Goal: Task Accomplishment & Management: Manage account settings

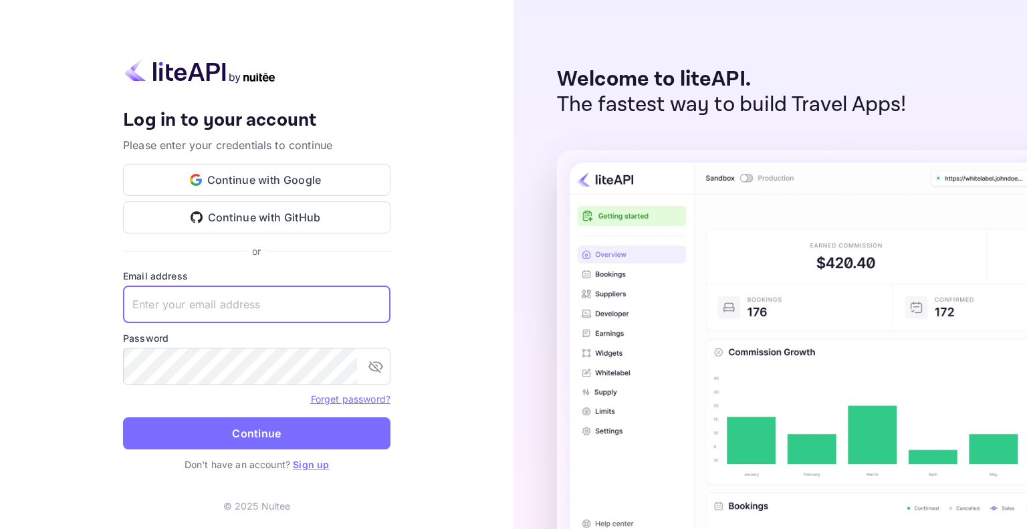
type input "ethan@fam.travel"
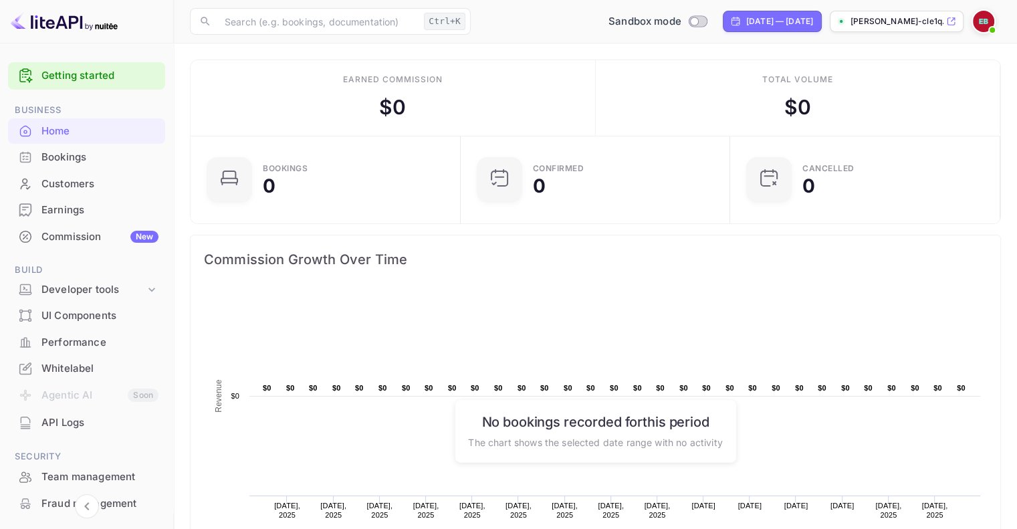
click at [986, 21] on img at bounding box center [983, 21] width 21 height 21
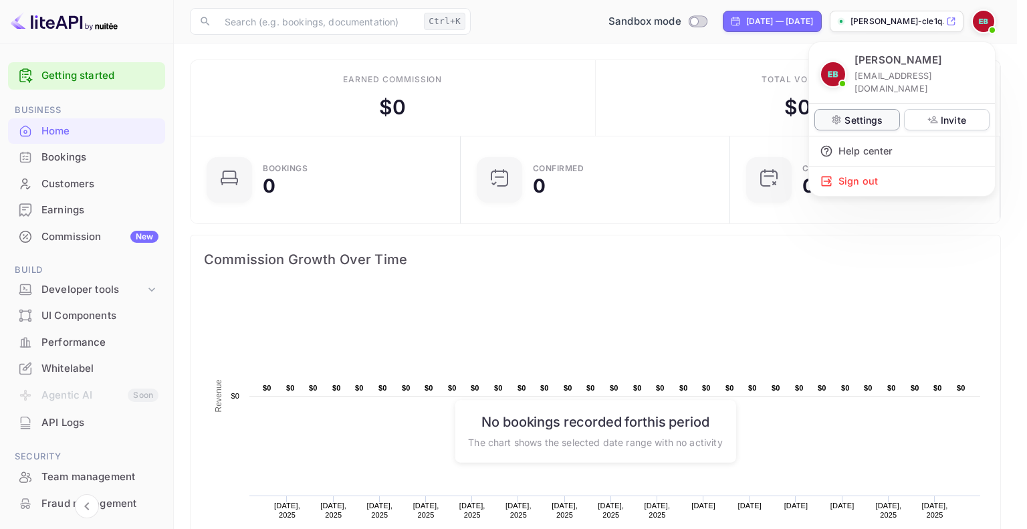
click at [833, 114] on icon at bounding box center [836, 119] width 11 height 11
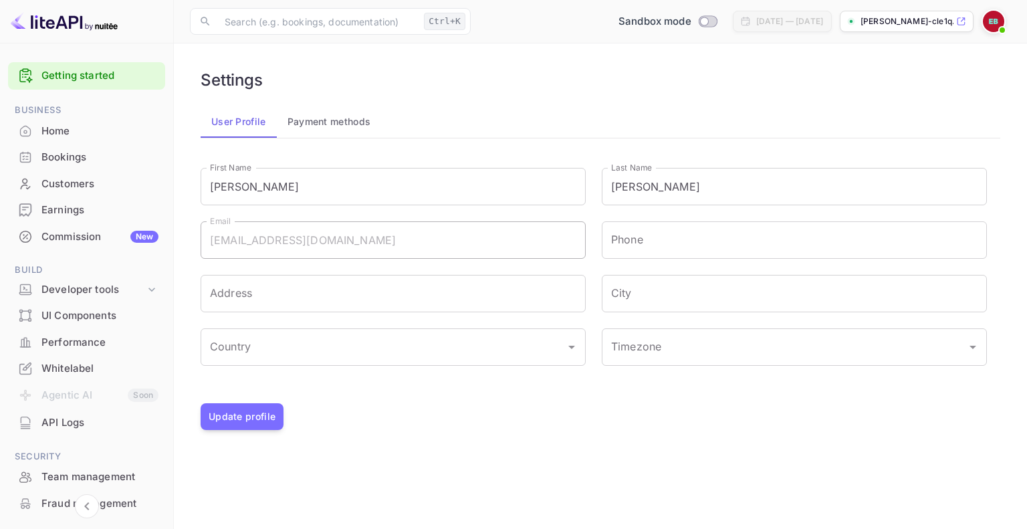
click at [910, 23] on p "[PERSON_NAME]-cle1q...." at bounding box center [907, 21] width 93 height 12
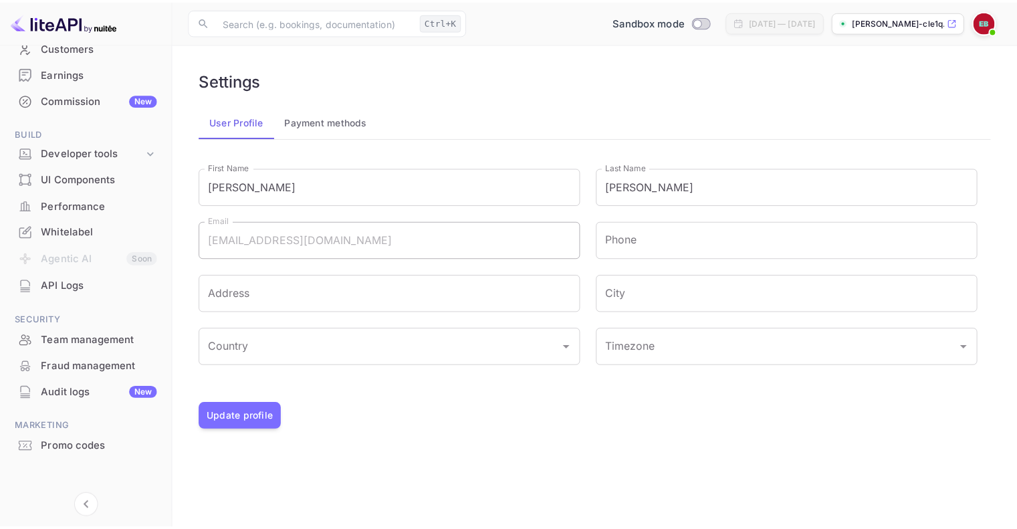
scroll to position [142, 0]
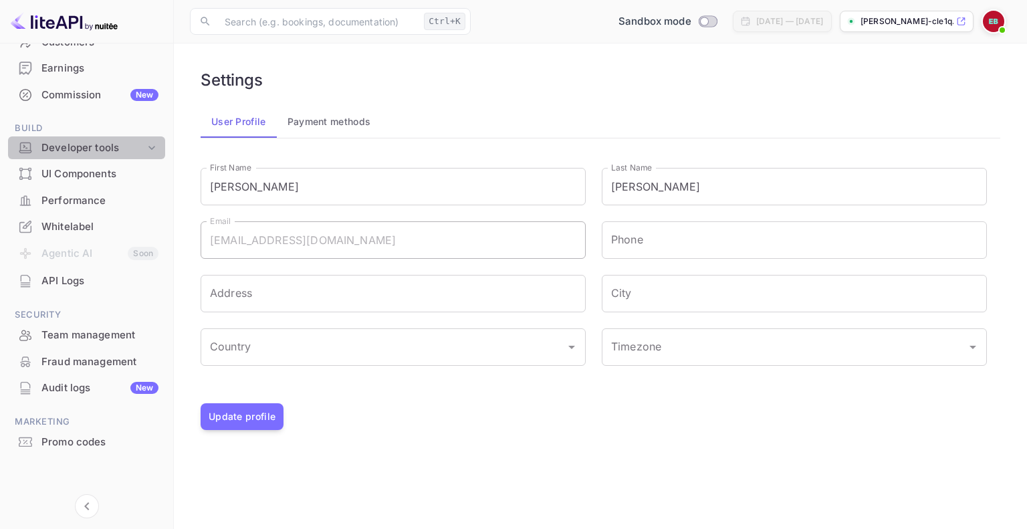
click at [88, 140] on div "Developer tools" at bounding box center [93, 147] width 104 height 15
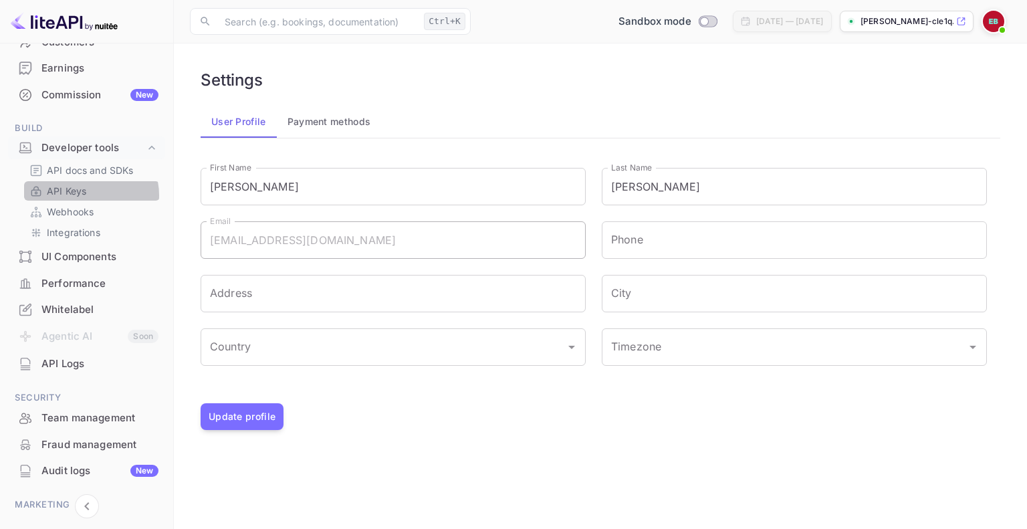
click at [88, 195] on link "API Keys" at bounding box center [91, 191] width 125 height 14
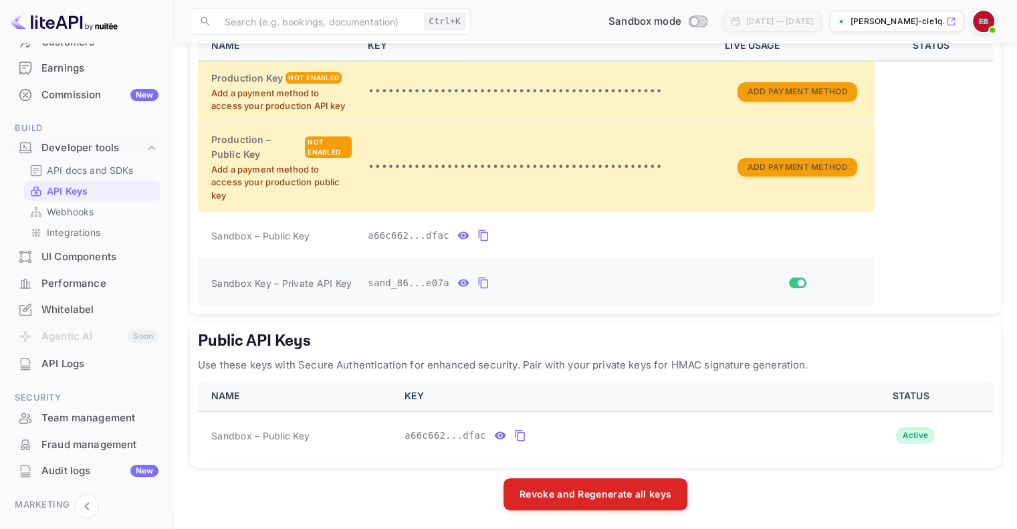
scroll to position [246, 0]
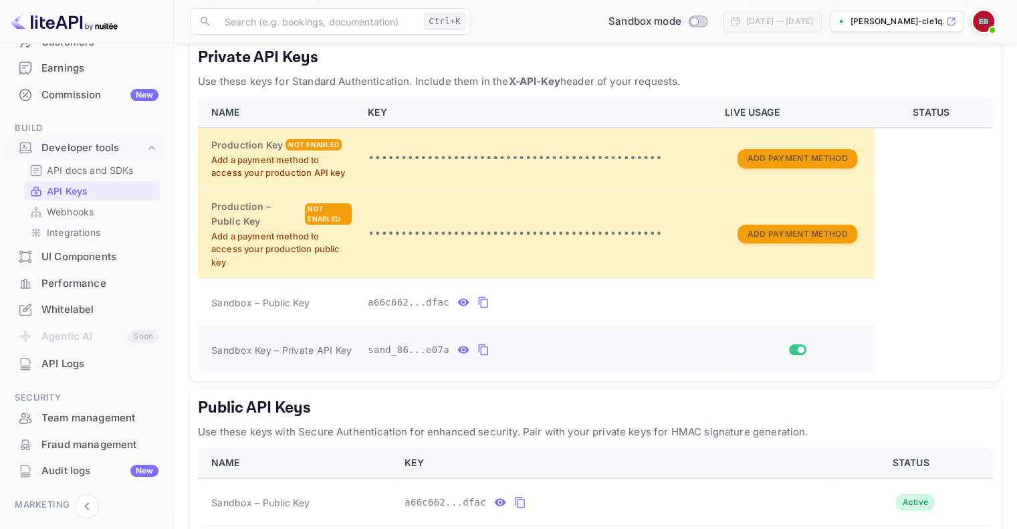
click at [478, 349] on icon "private api keys table" at bounding box center [484, 350] width 12 height 16
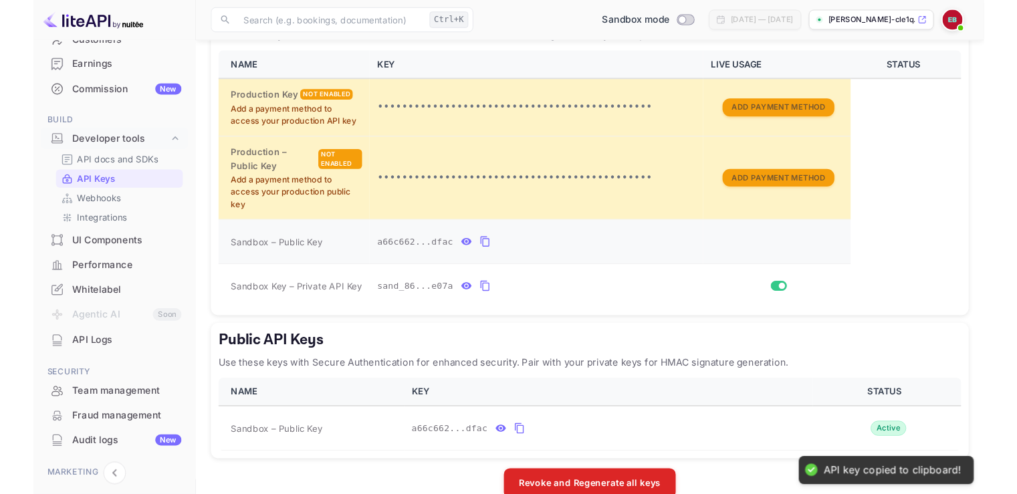
scroll to position [313, 0]
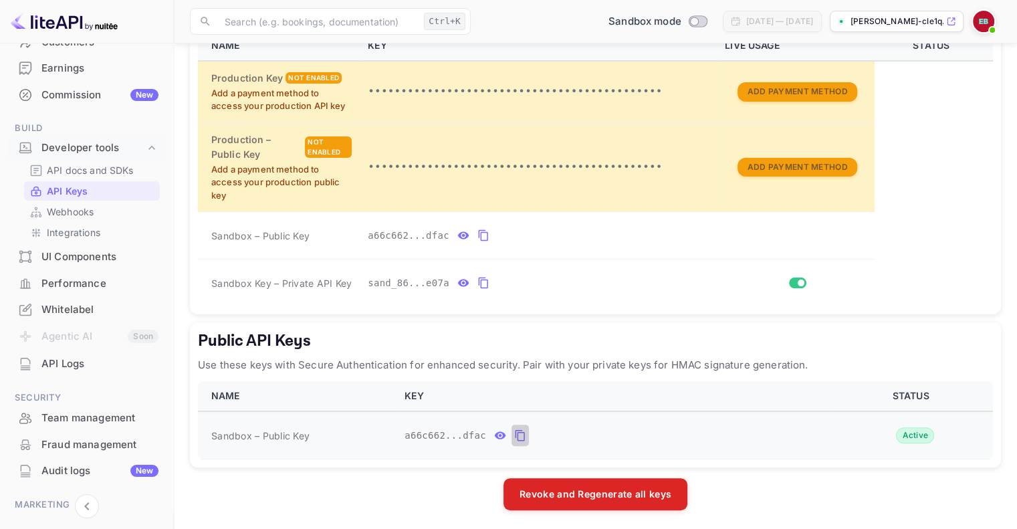
click at [515, 431] on icon "public api keys table" at bounding box center [519, 435] width 9 height 11
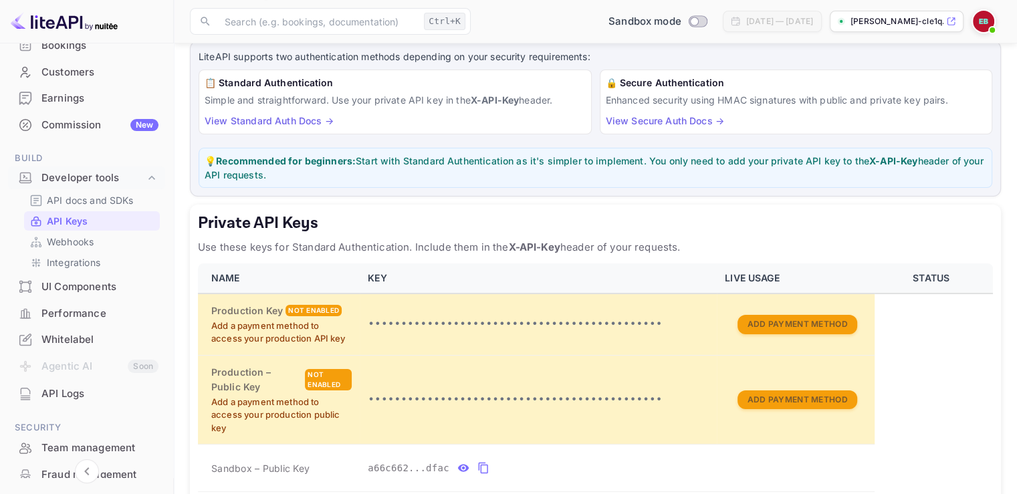
scroll to position [0, 0]
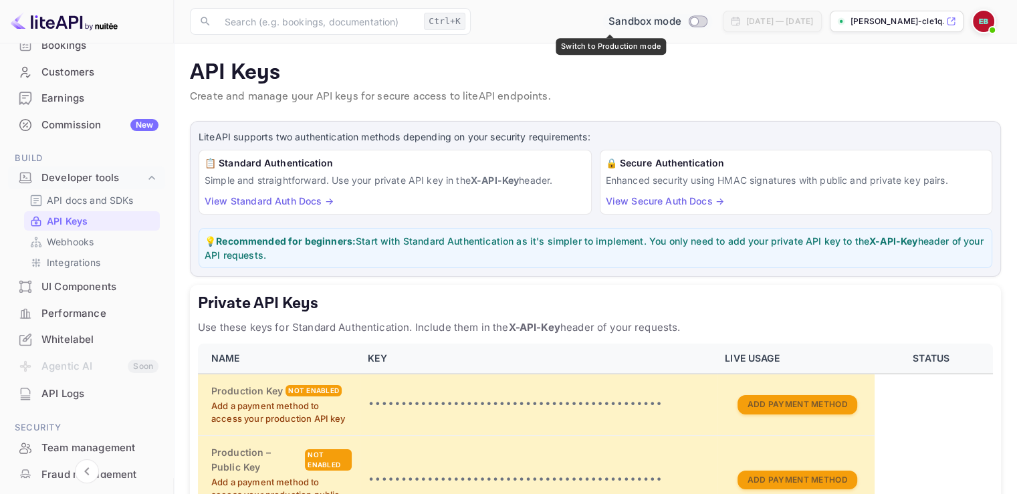
click at [681, 18] on input "Switch to Production mode" at bounding box center [694, 21] width 27 height 9
checkbox input "false"
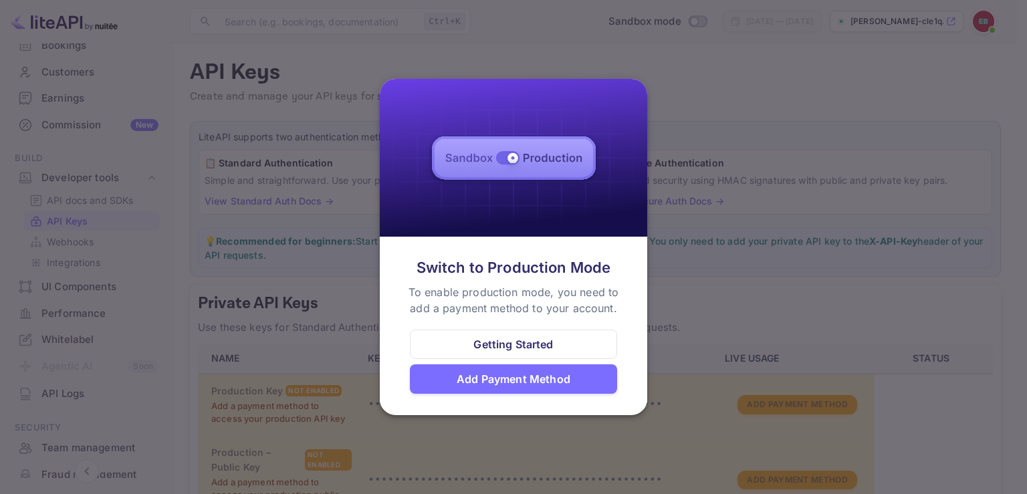
click at [737, 76] on div at bounding box center [513, 247] width 1027 height 494
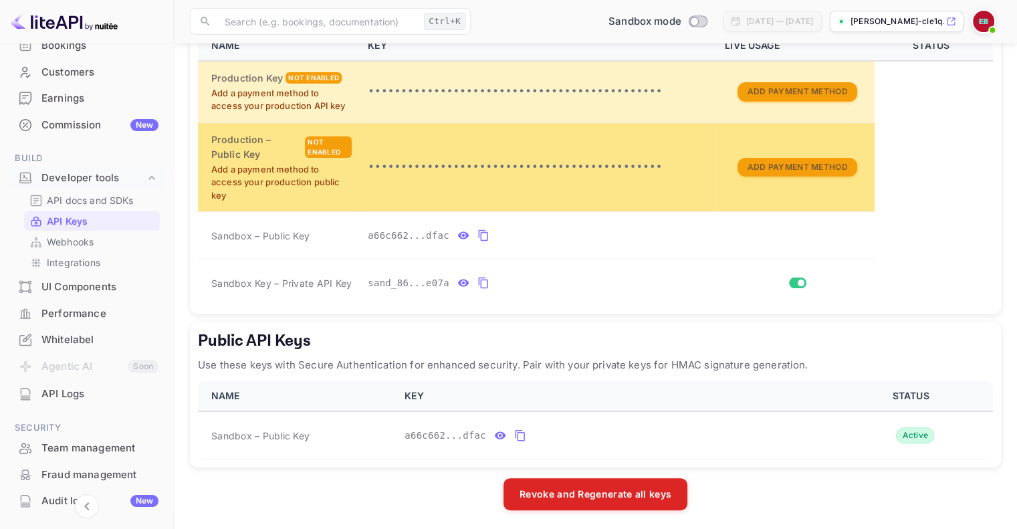
scroll to position [246, 0]
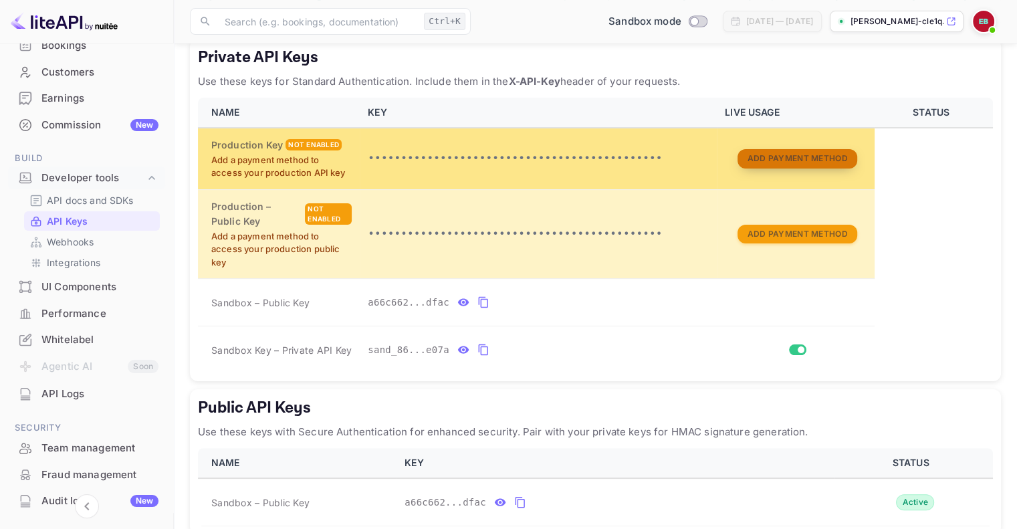
click at [806, 153] on button "Add Payment Method" at bounding box center [797, 158] width 119 height 19
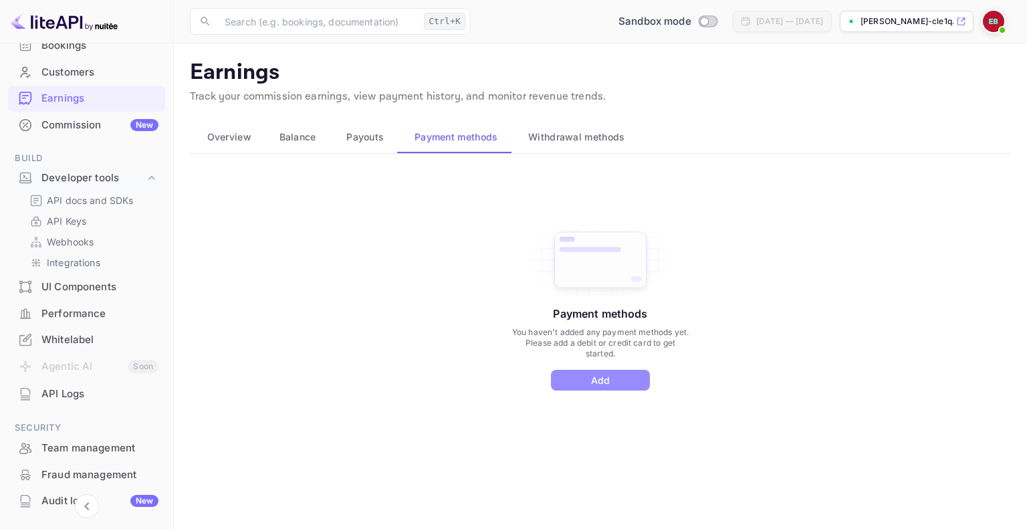
click at [599, 379] on button "Add" at bounding box center [600, 380] width 99 height 21
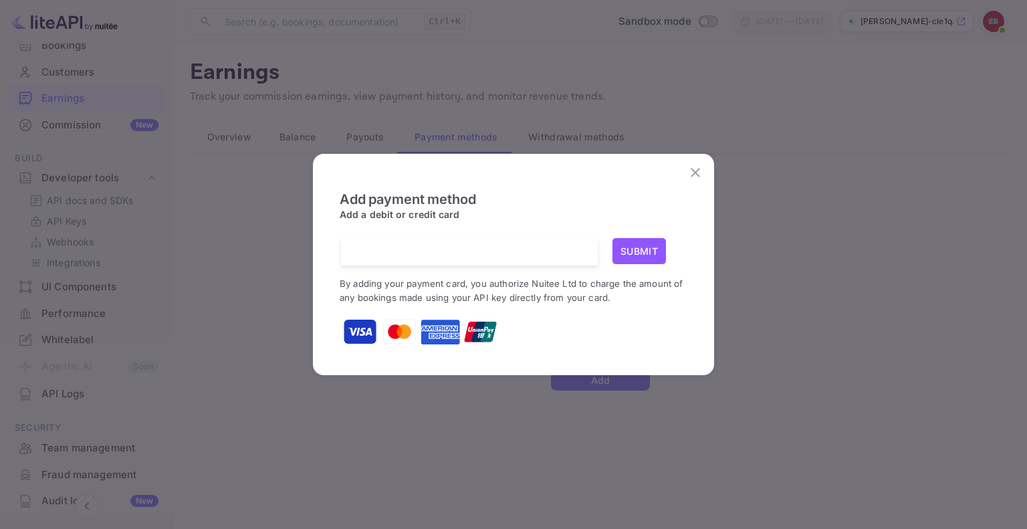
click at [641, 248] on button "Submit" at bounding box center [640, 251] width 54 height 26
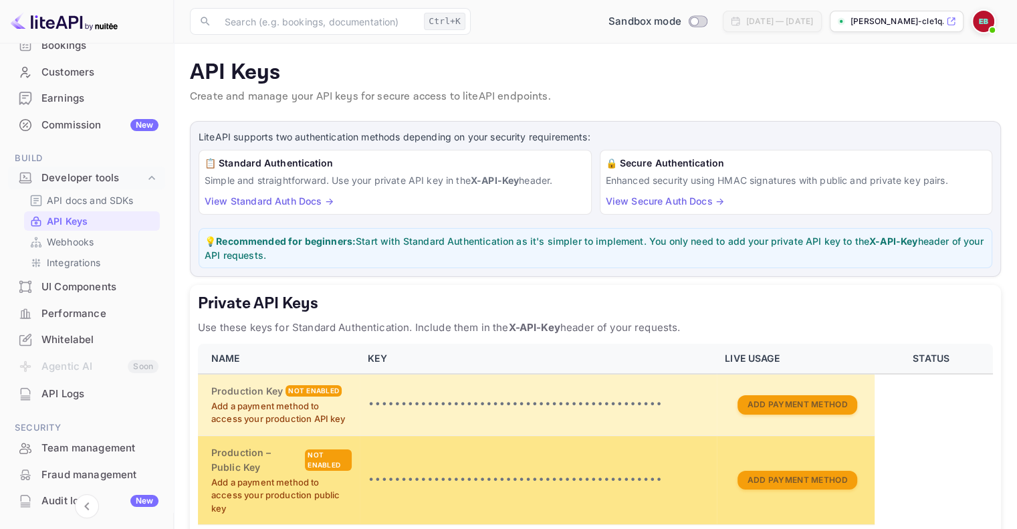
scroll to position [134, 0]
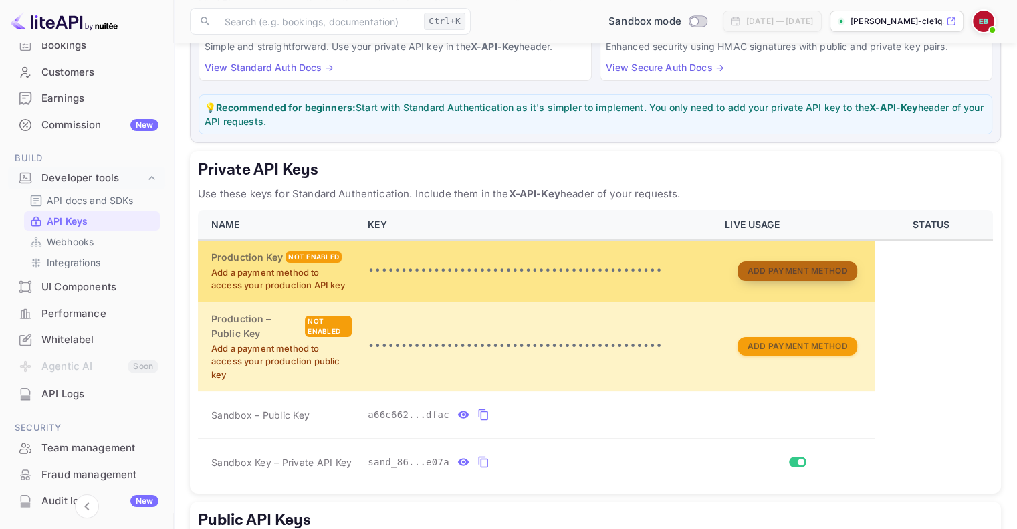
click at [809, 266] on button "Add Payment Method" at bounding box center [797, 271] width 119 height 19
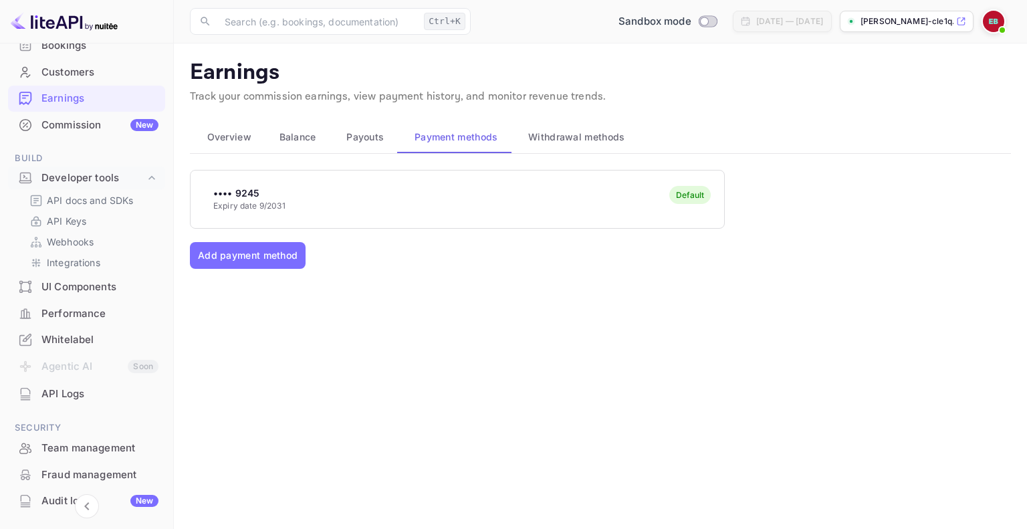
click at [599, 221] on div "•••• 9245 Expiry date 9/2031 Default" at bounding box center [458, 199] width 534 height 53
click at [300, 173] on div "•••• 9245 Expiry date 9/2031 Default" at bounding box center [458, 199] width 534 height 53
click at [77, 218] on p "API Keys" at bounding box center [66, 221] width 39 height 14
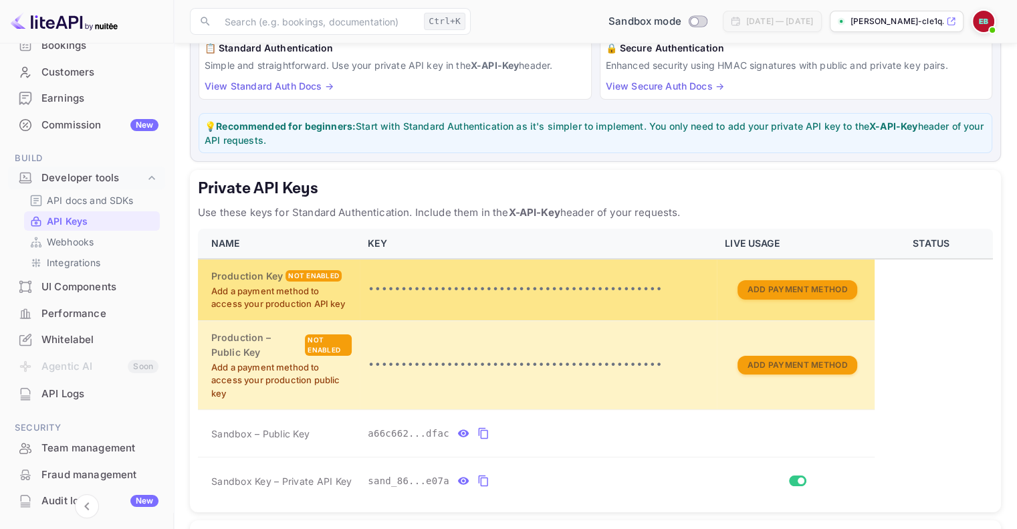
scroll to position [134, 0]
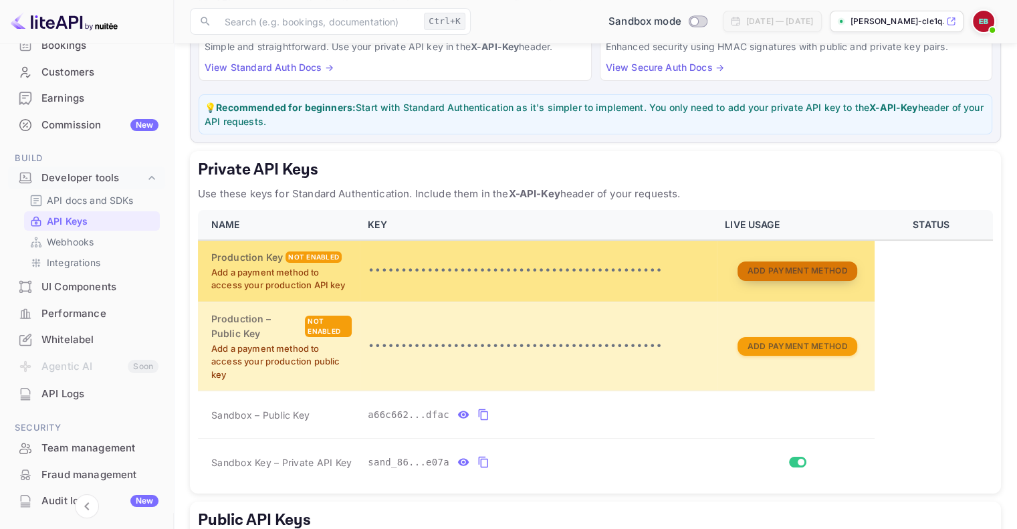
click at [787, 266] on button "Add Payment Method" at bounding box center [797, 271] width 119 height 19
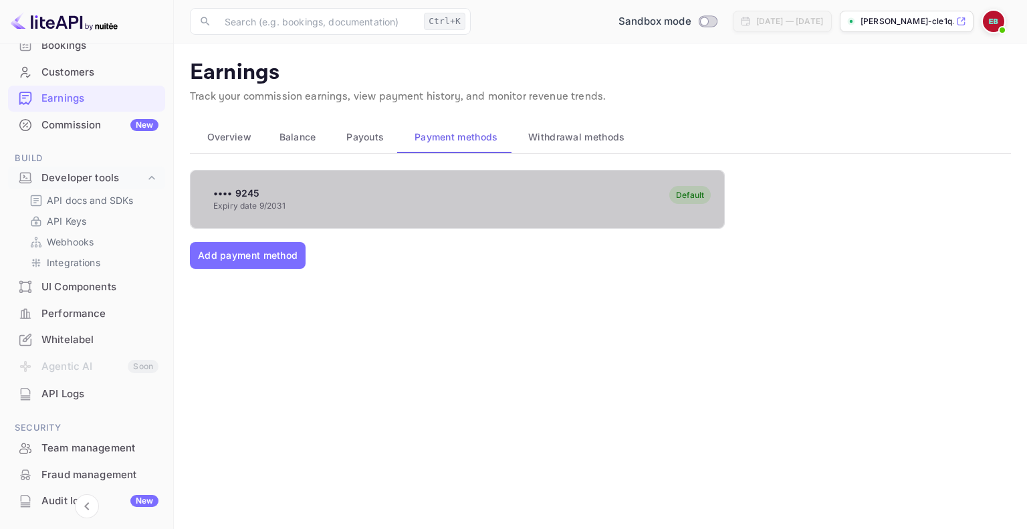
click at [416, 189] on div "•••• 9245 Expiry date 9/2031 Default" at bounding box center [458, 199] width 534 height 53
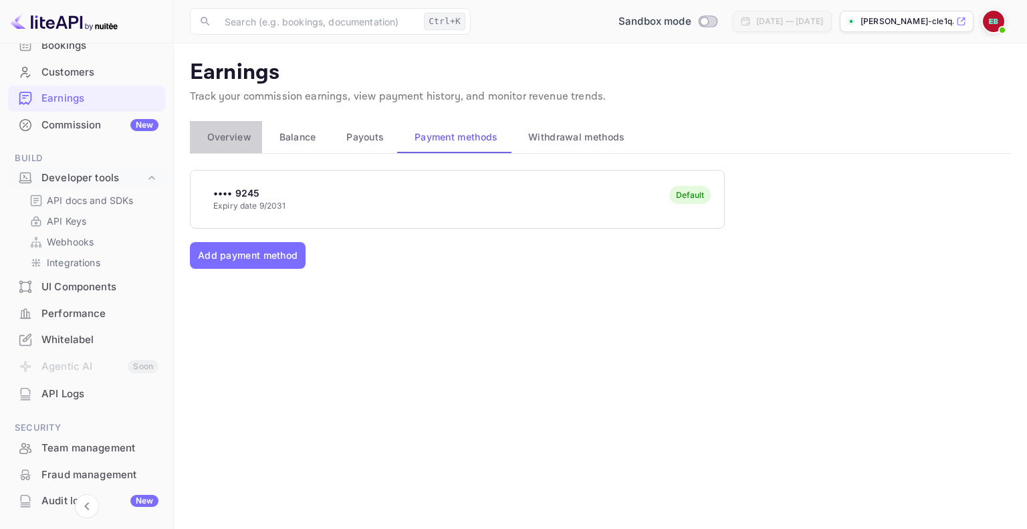
click at [223, 144] on span "Overview" at bounding box center [229, 137] width 44 height 16
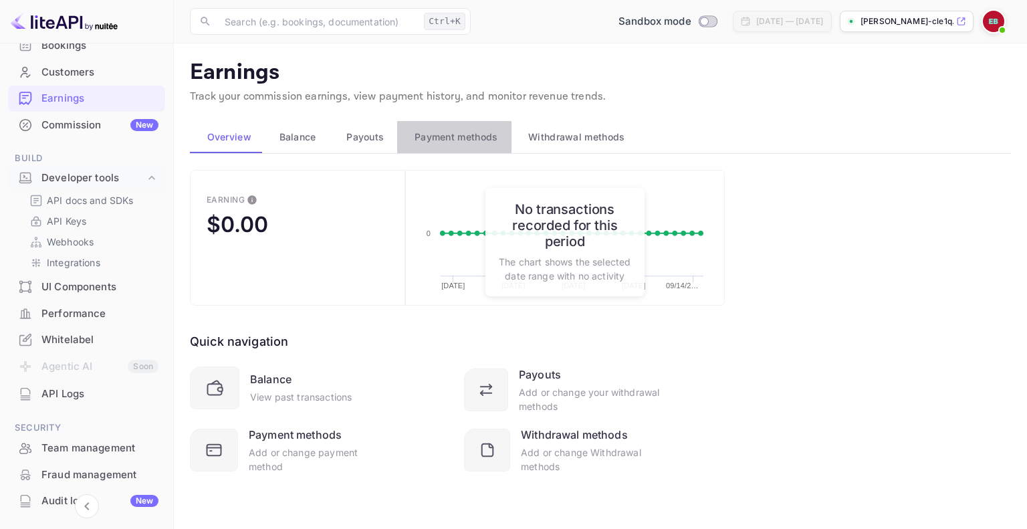
click at [470, 132] on span "Payment methods" at bounding box center [457, 137] width 84 height 16
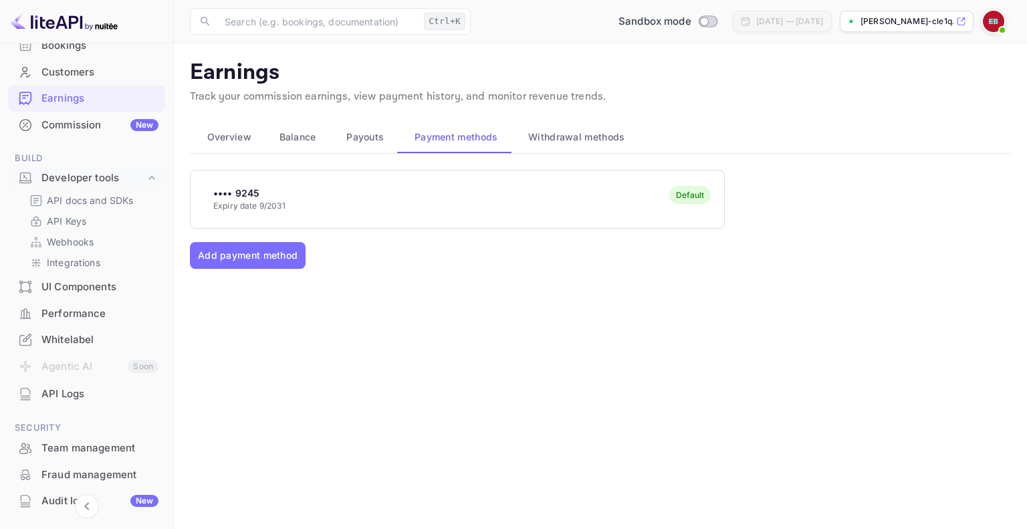
click at [519, 179] on div "•••• 9245 Expiry date 9/2031 Default" at bounding box center [458, 199] width 534 height 53
click at [475, 194] on div "•••• 9245 Expiry date 9/2031 Default" at bounding box center [458, 199] width 534 height 53
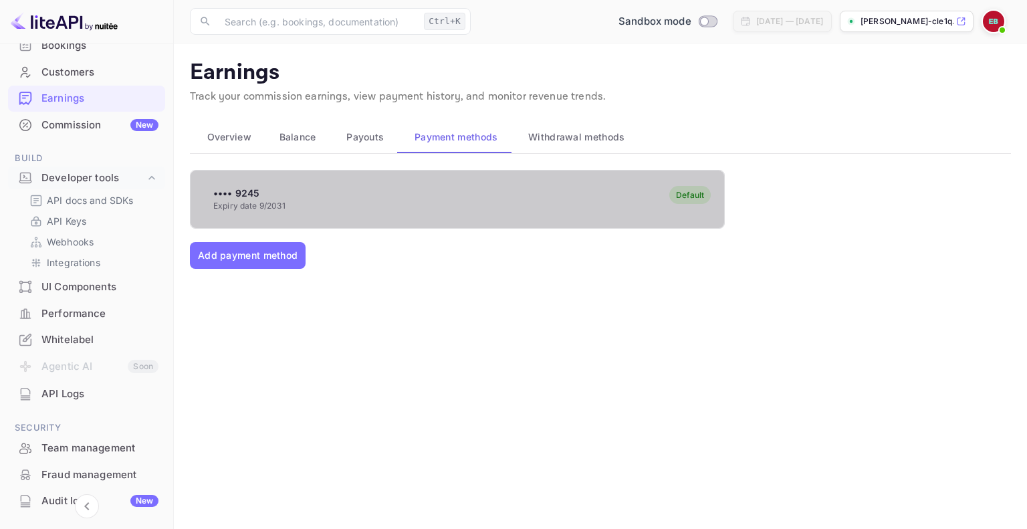
click at [672, 194] on div "Default" at bounding box center [690, 195] width 41 height 18
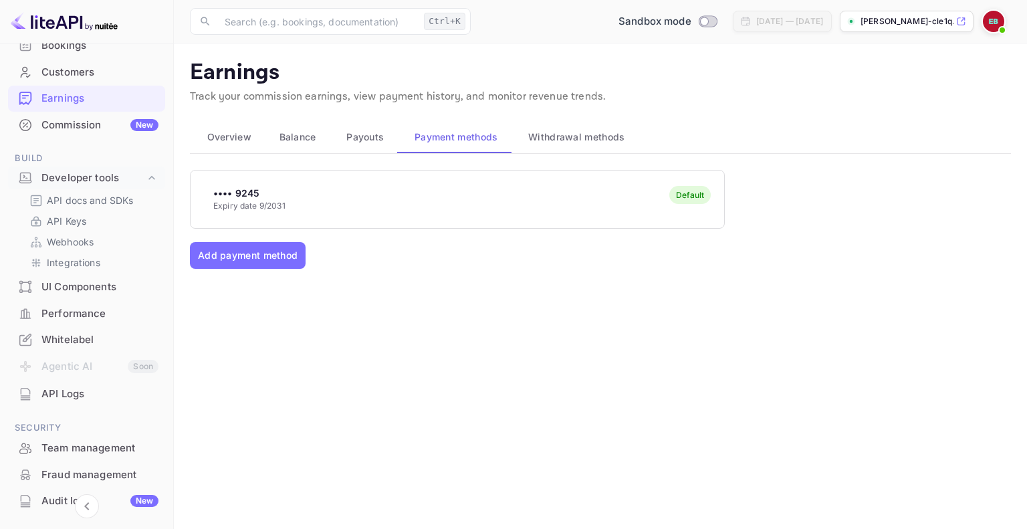
click at [672, 194] on div "Default" at bounding box center [690, 195] width 41 height 18
click at [84, 221] on p "API Keys" at bounding box center [66, 221] width 39 height 14
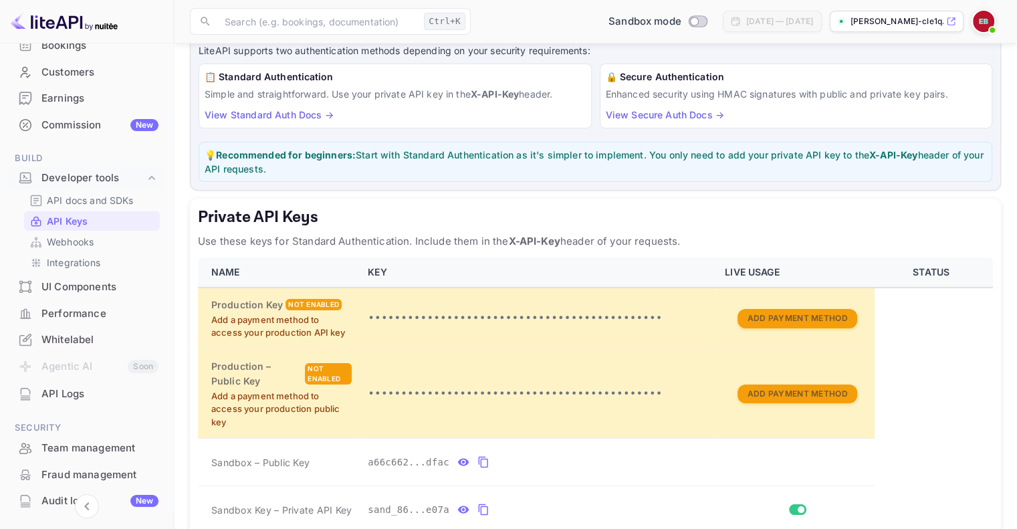
scroll to position [134, 0]
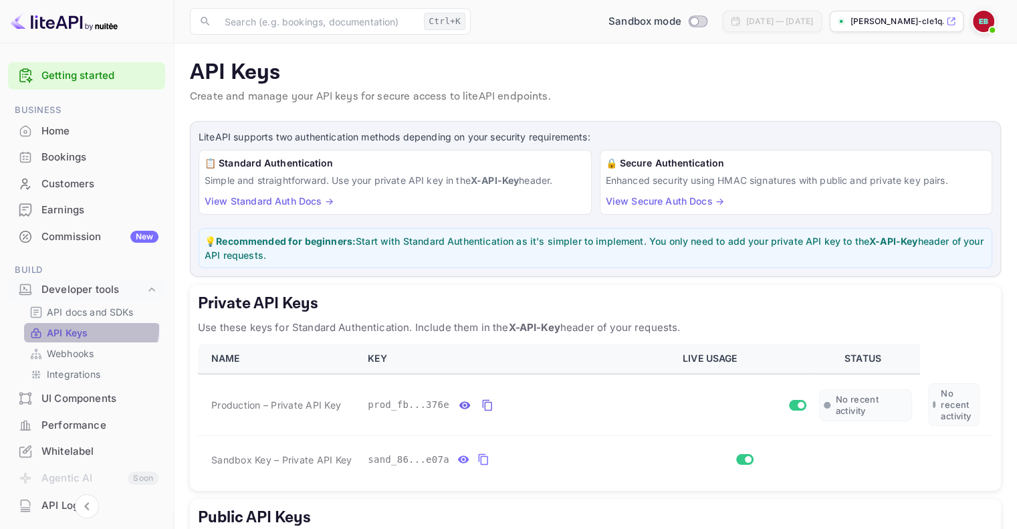
click at [82, 327] on p "API Keys" at bounding box center [67, 333] width 41 height 14
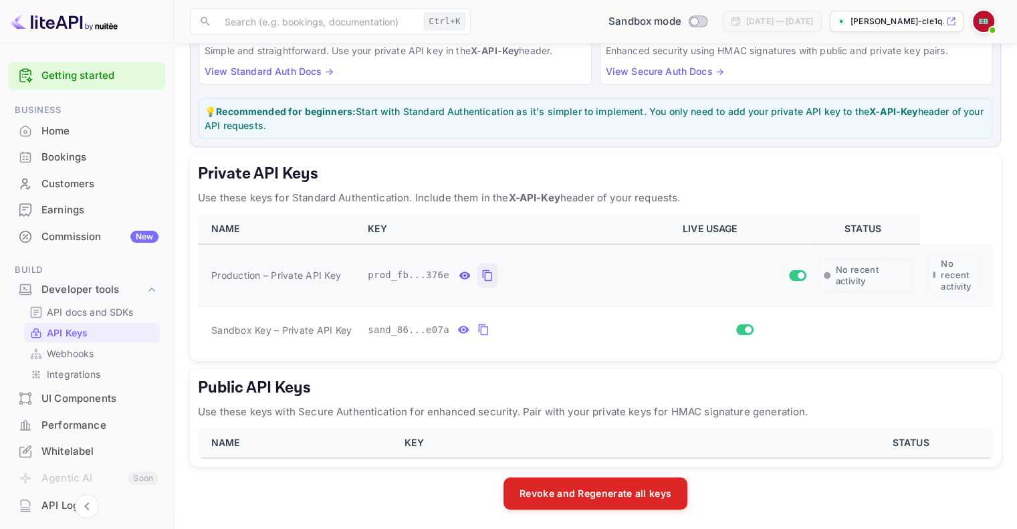
click at [482, 272] on icon "private api keys table" at bounding box center [488, 276] width 12 height 16
